Goal: Task Accomplishment & Management: Complete application form

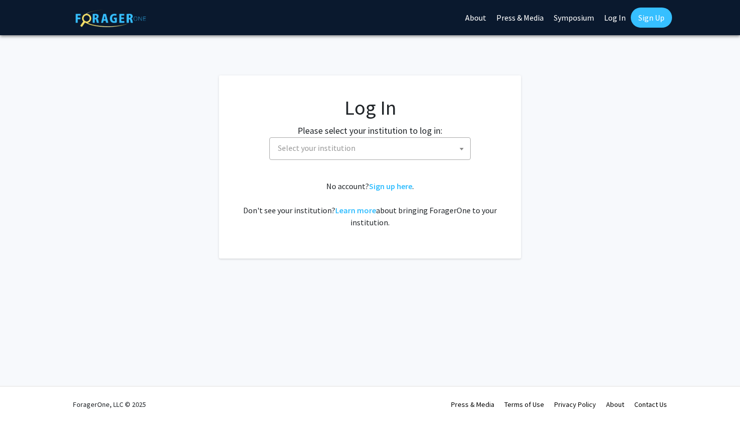
select select
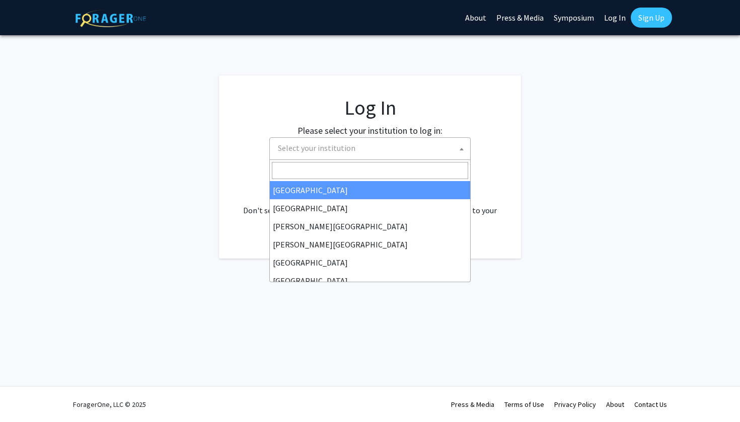
click at [398, 145] on span "Select your institution" at bounding box center [372, 148] width 196 height 21
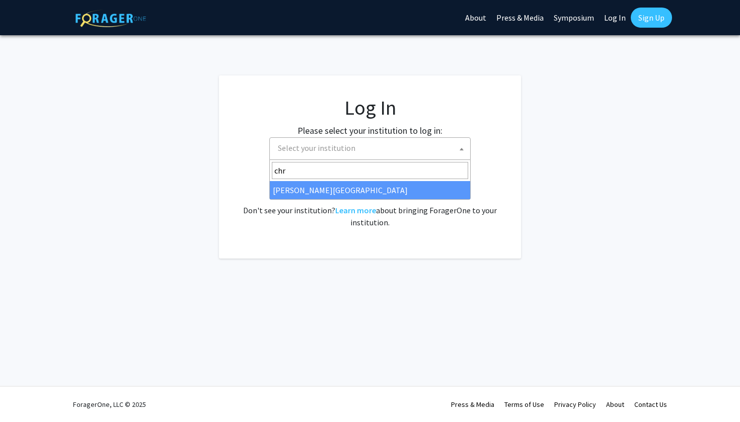
type input "chr"
select select "5"
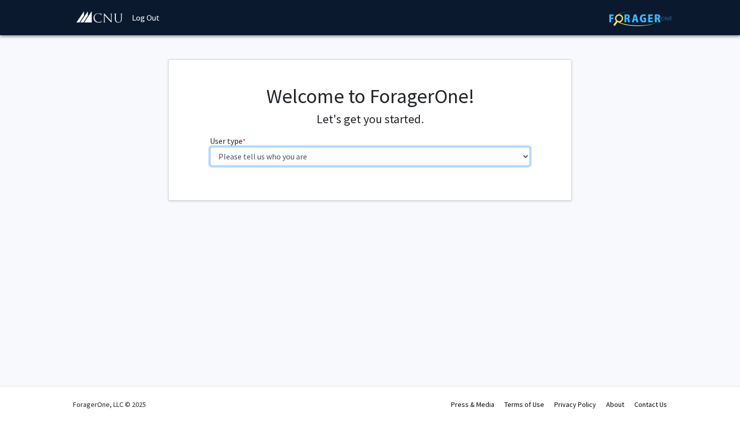
select select "1: undergrad"
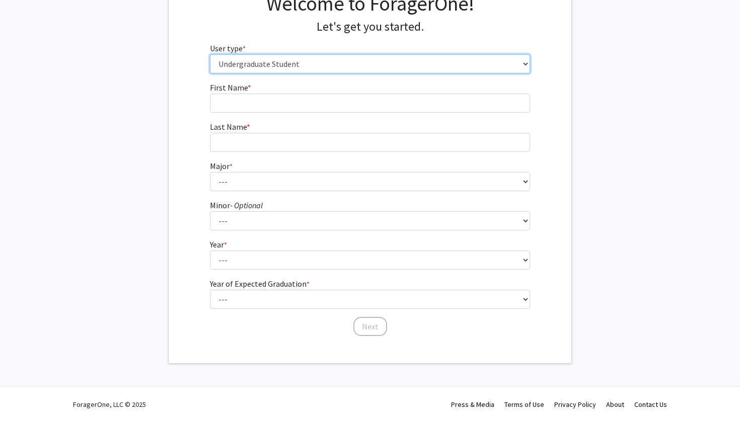
scroll to position [92, 0]
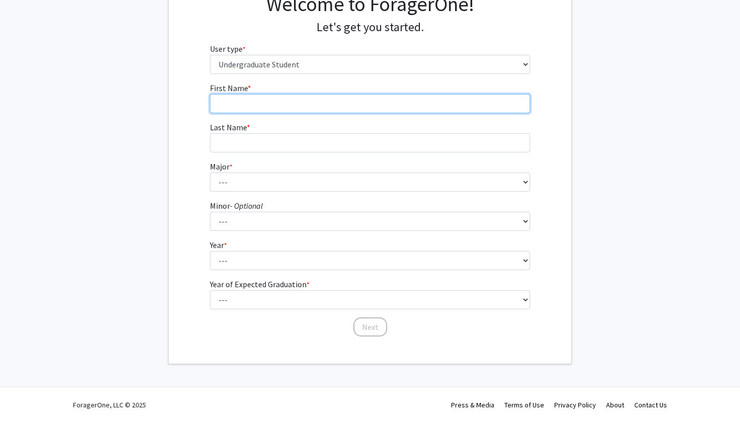
click at [335, 102] on input "First Name * required" at bounding box center [370, 103] width 321 height 19
type input "Lola Lily"
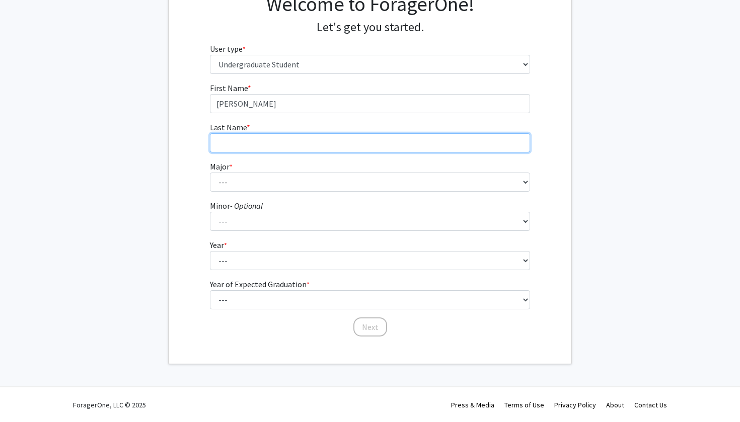
click at [280, 142] on input "Last Name * required" at bounding box center [370, 142] width 321 height 19
type input "Branch"
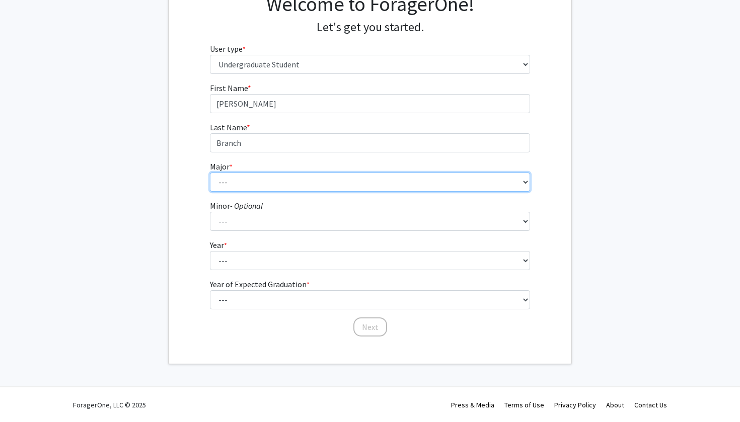
select select "5: 616"
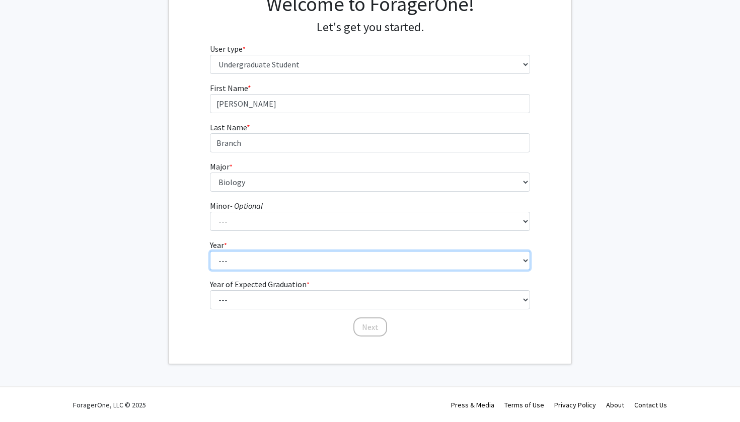
select select "1: first-year"
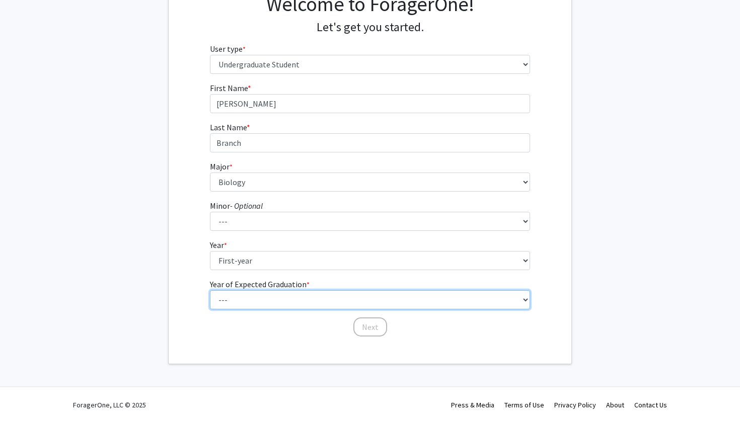
select select "5: 2029"
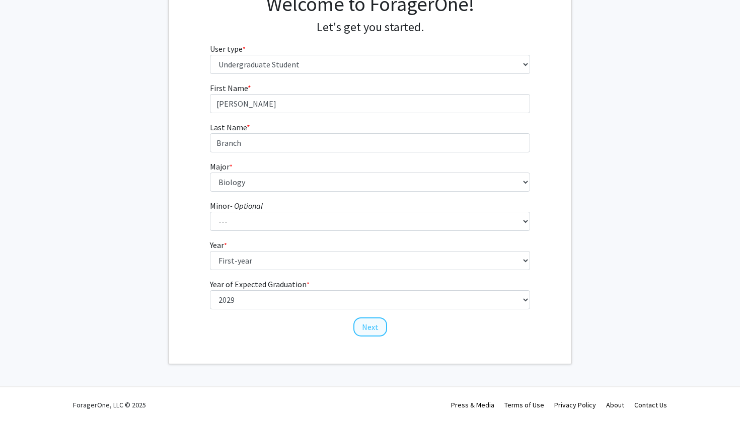
click at [372, 325] on button "Next" at bounding box center [370, 327] width 34 height 19
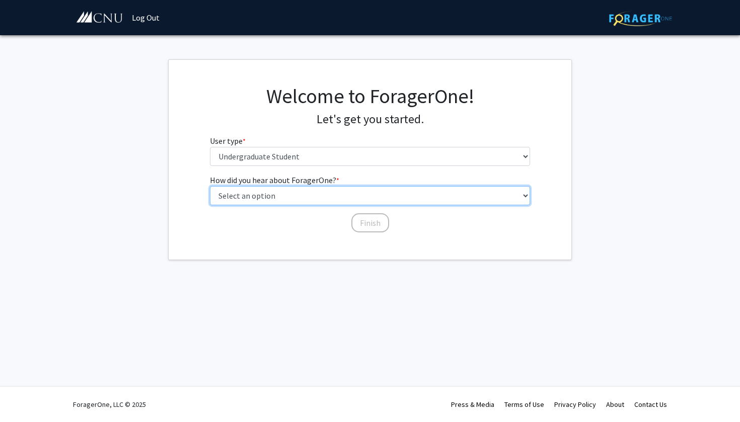
select select "3: university_website"
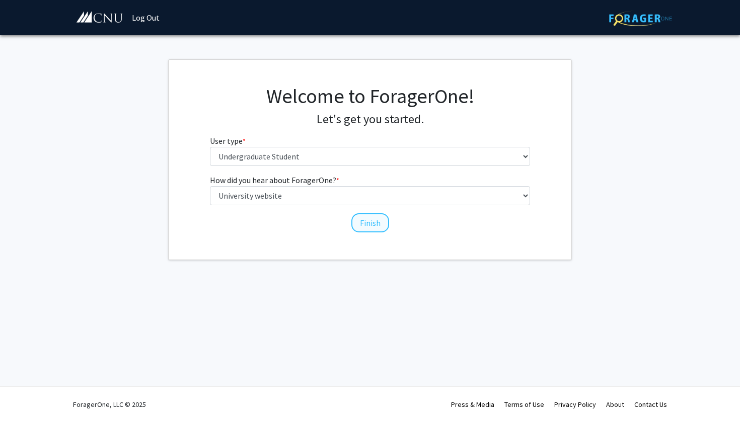
click at [369, 220] on button "Finish" at bounding box center [370, 222] width 38 height 19
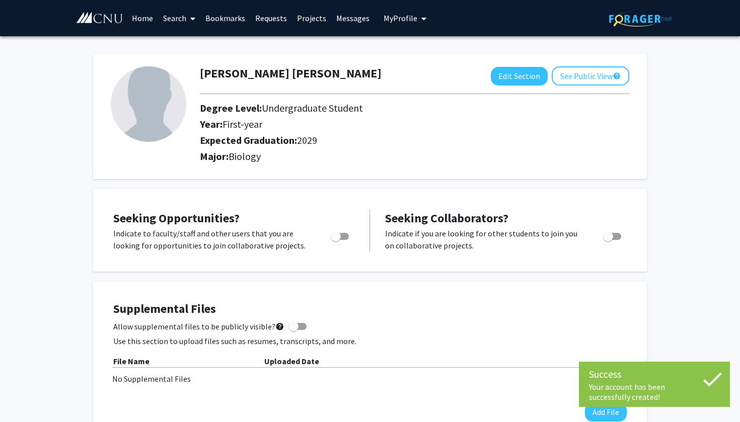
click at [344, 237] on span "Toggle" at bounding box center [340, 236] width 18 height 7
click at [336, 240] on input "Are you actively seeking opportunities?" at bounding box center [335, 240] width 1 height 1
checkbox input "true"
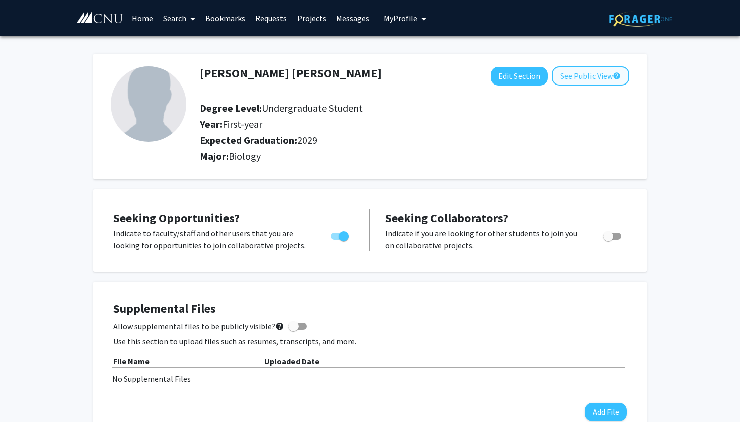
click at [595, 77] on button "See Public View help" at bounding box center [591, 75] width 78 height 19
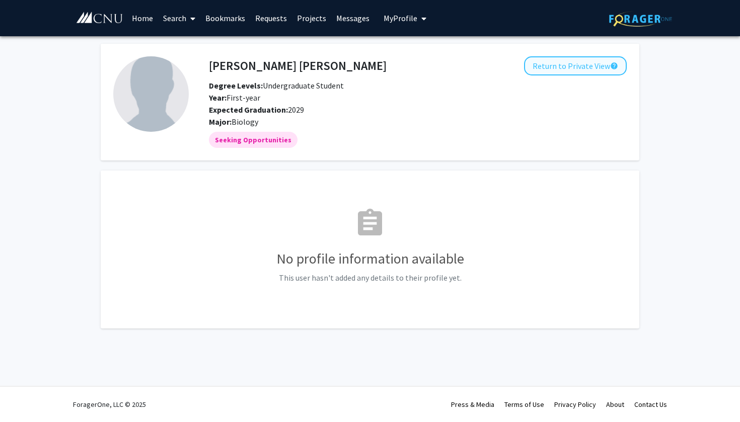
click at [577, 66] on button "Return to Private View help" at bounding box center [575, 65] width 103 height 19
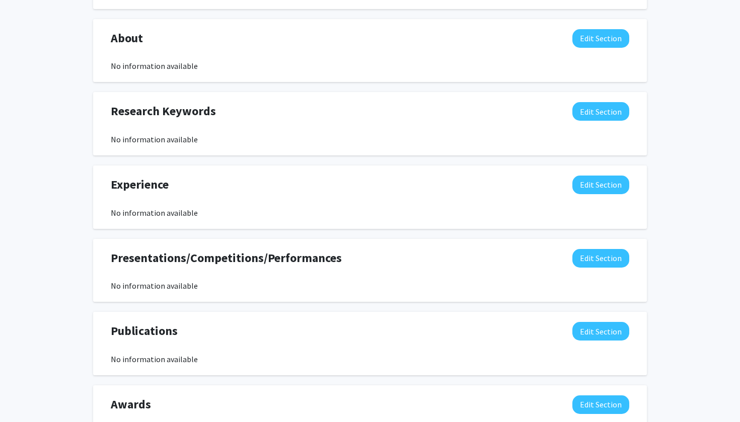
scroll to position [413, 0]
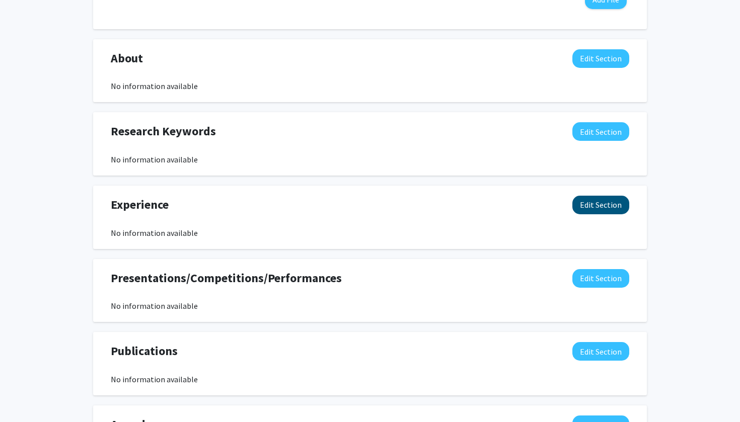
click at [588, 208] on button "Edit Section" at bounding box center [600, 205] width 57 height 19
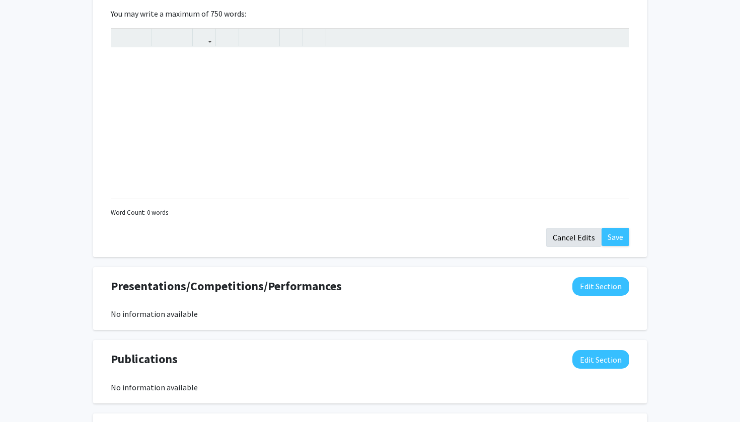
click at [585, 236] on button "Cancel Edits" at bounding box center [573, 237] width 55 height 19
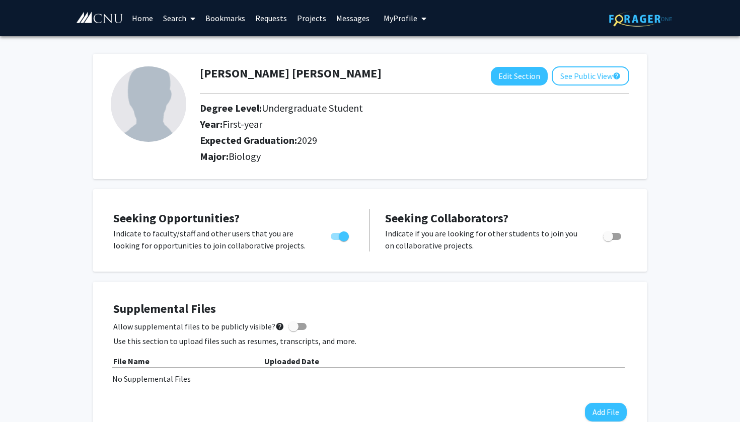
scroll to position [0, 0]
click at [185, 98] on img at bounding box center [149, 104] width 76 height 76
click at [161, 108] on img at bounding box center [149, 104] width 76 height 76
